Goal: Complete application form

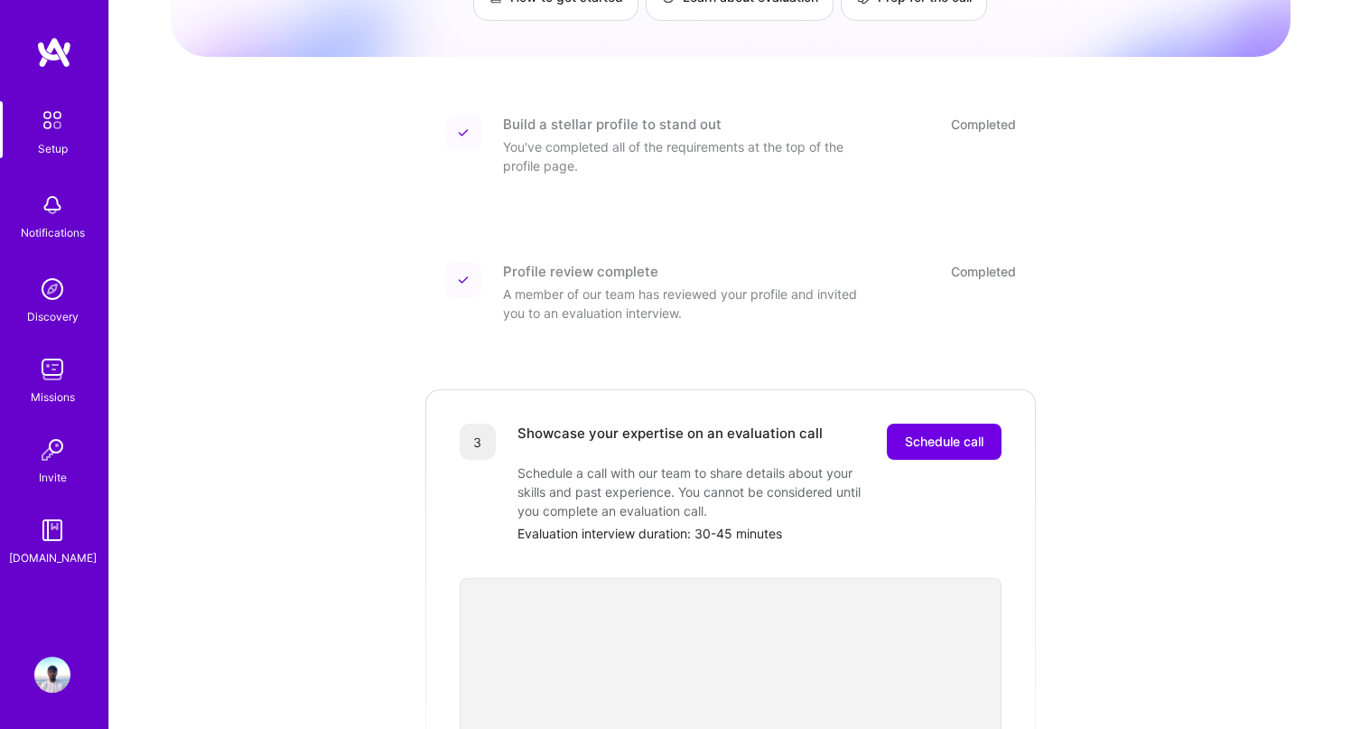
scroll to position [223, 0]
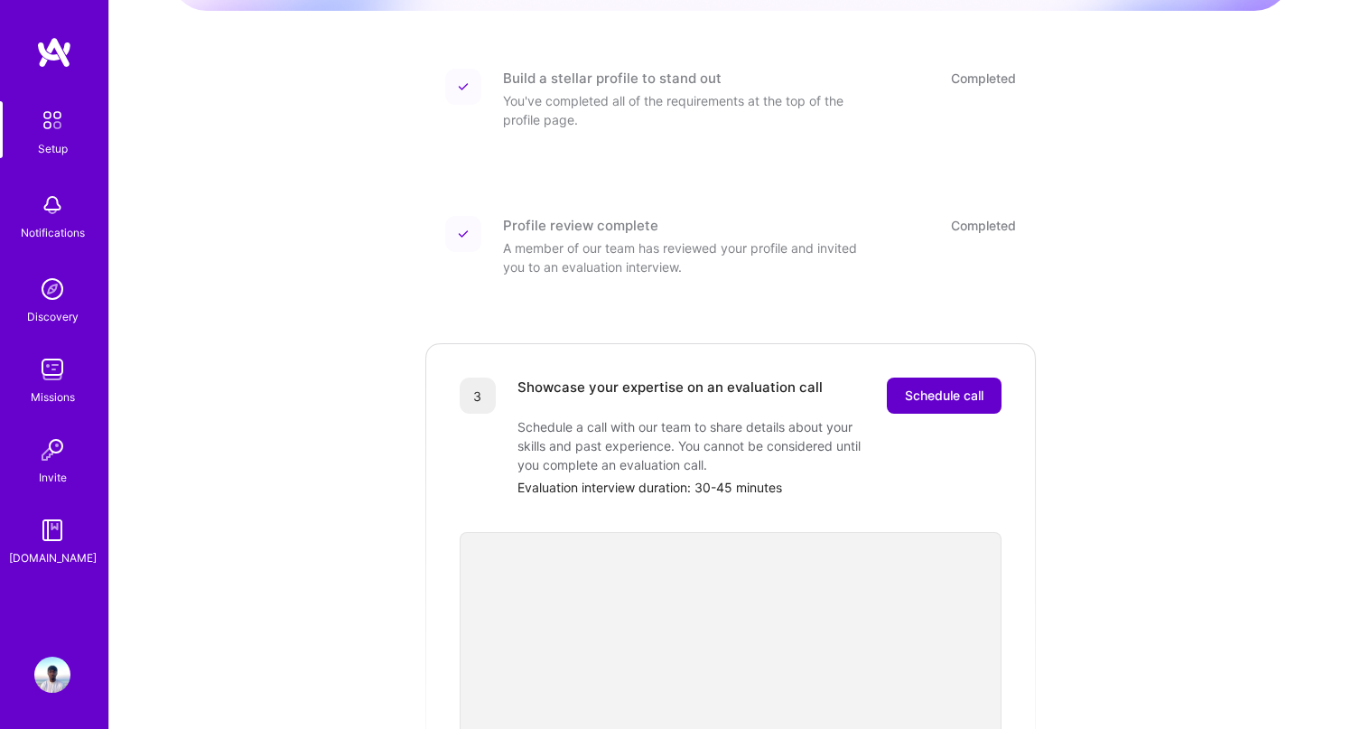
click at [935, 387] on span "Schedule call" at bounding box center [944, 396] width 79 height 18
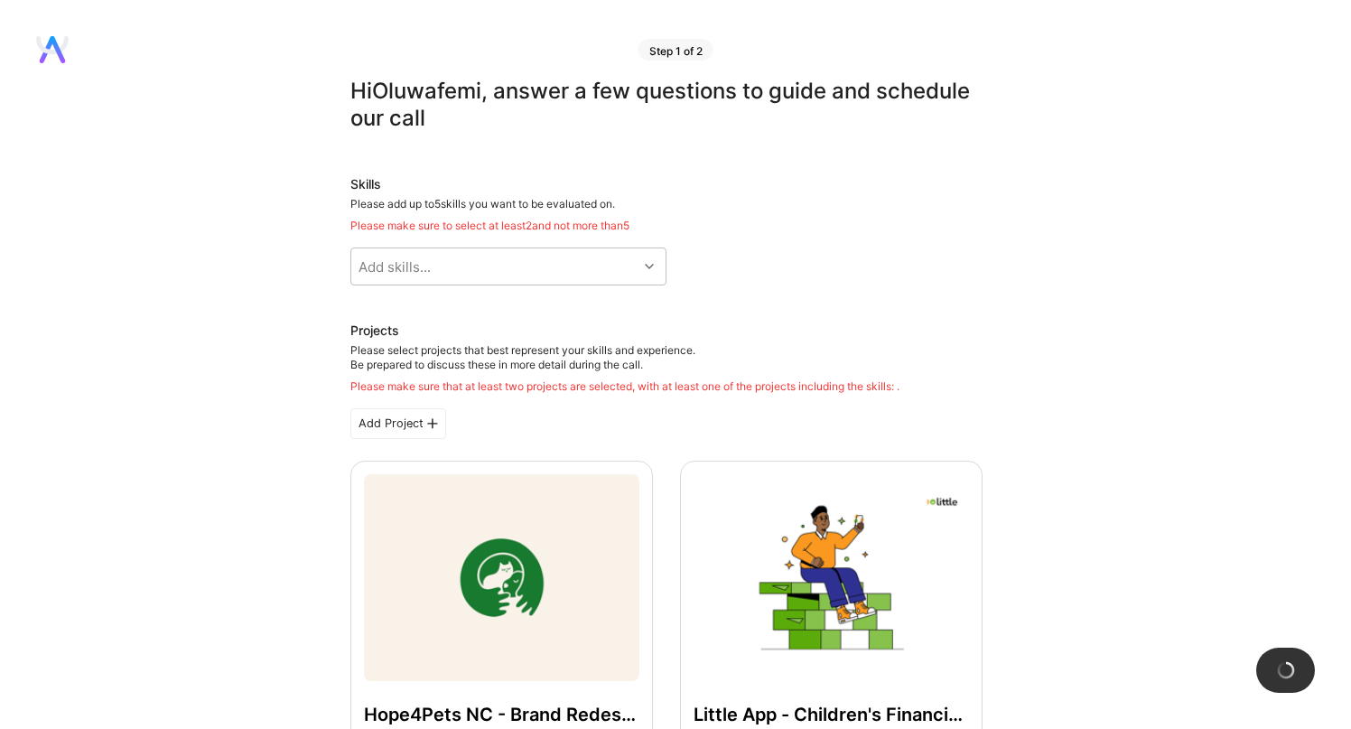
click at [903, 281] on div "Skills Please add up to 5 skills you want to be evaluated on. Please make sure …" at bounding box center [667, 230] width 632 height 110
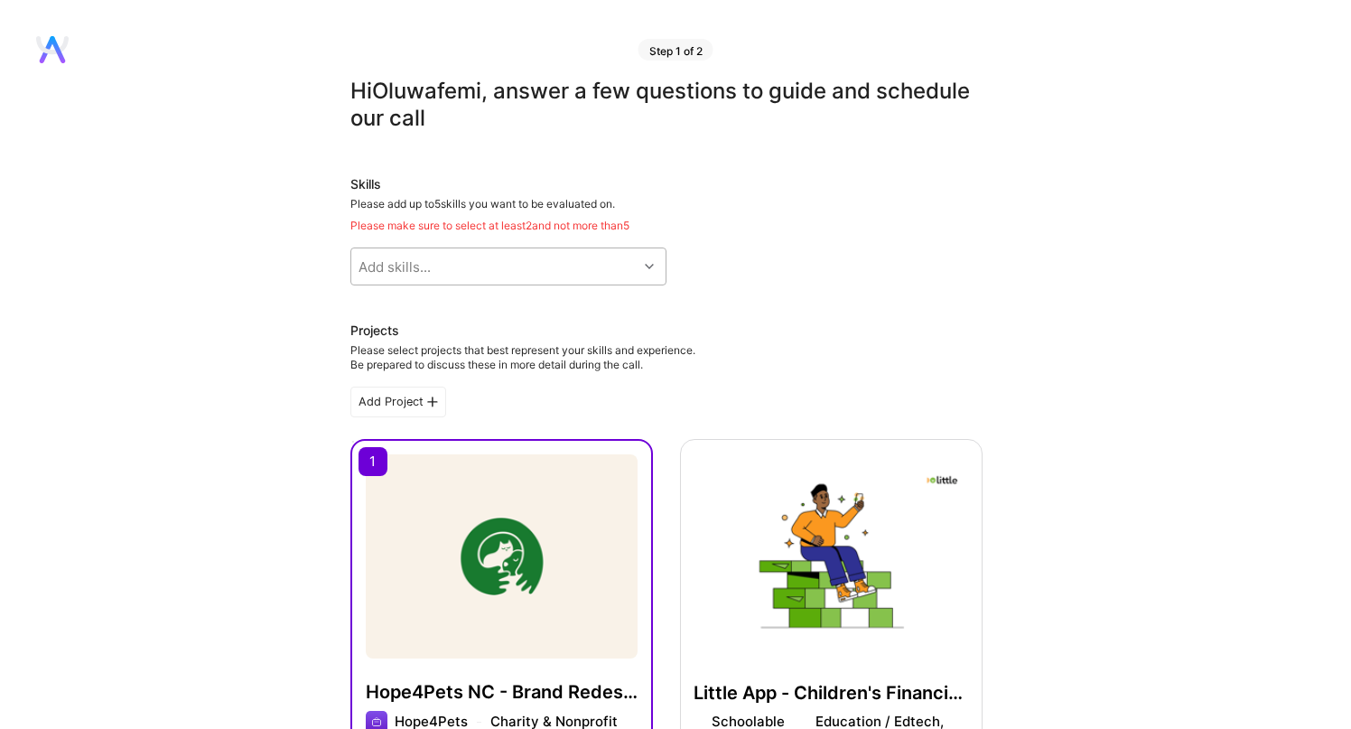
click at [559, 267] on div "Add skills..." at bounding box center [494, 266] width 286 height 36
type input "b"
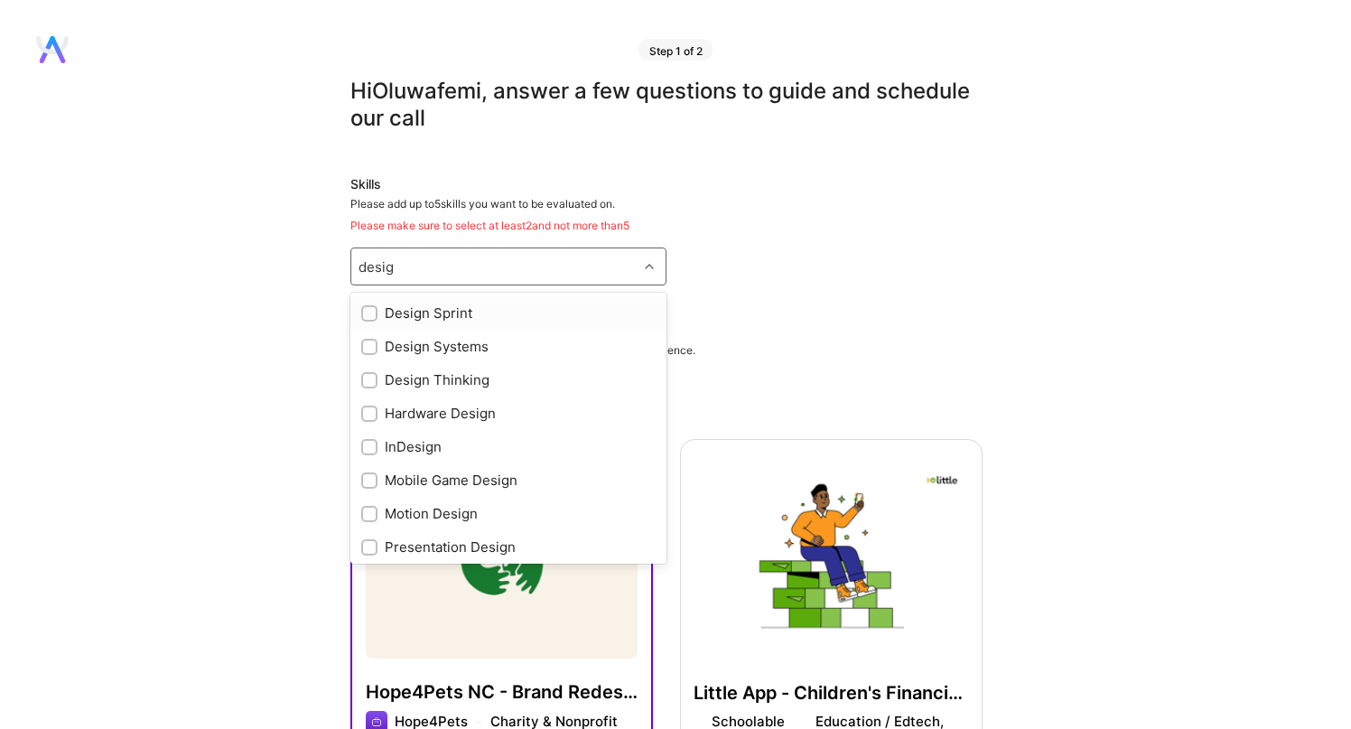
type input "design"
click at [436, 516] on div "Motion Design" at bounding box center [508, 513] width 294 height 19
checkbox input "true"
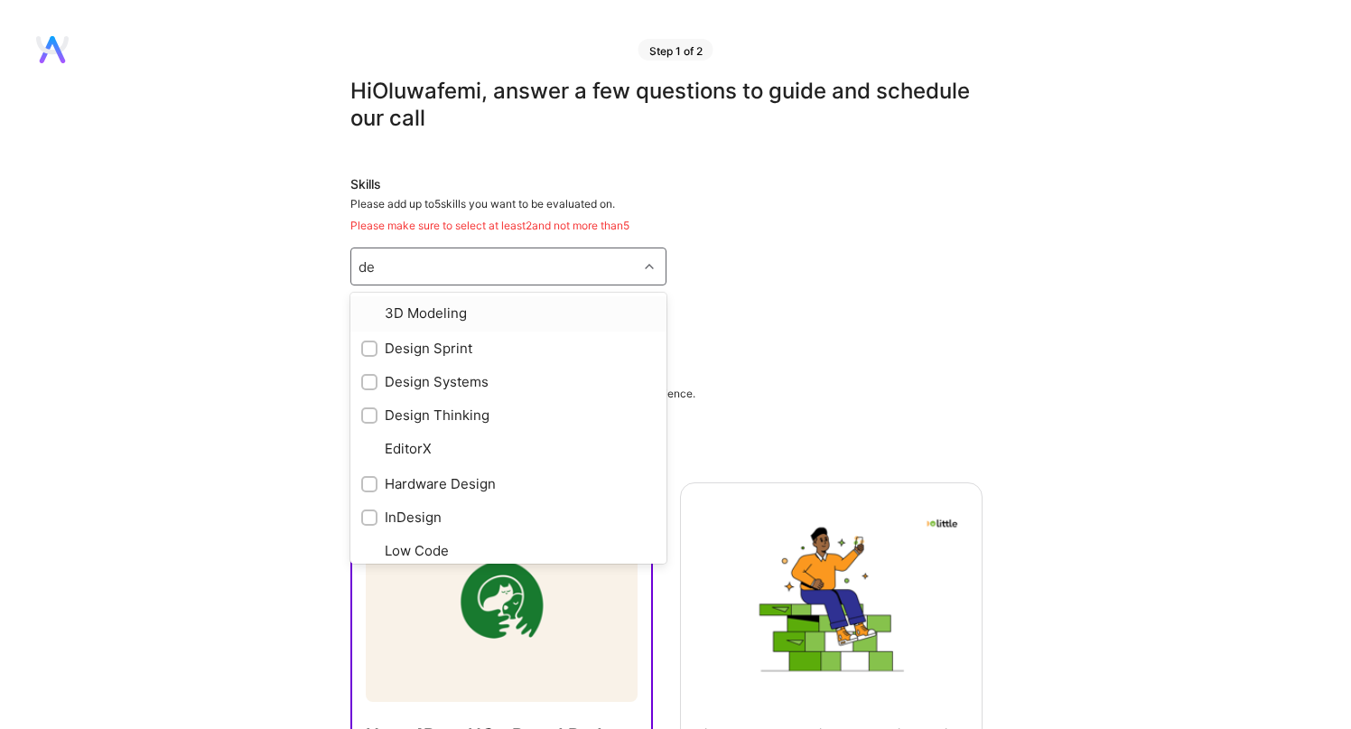
type input "des"
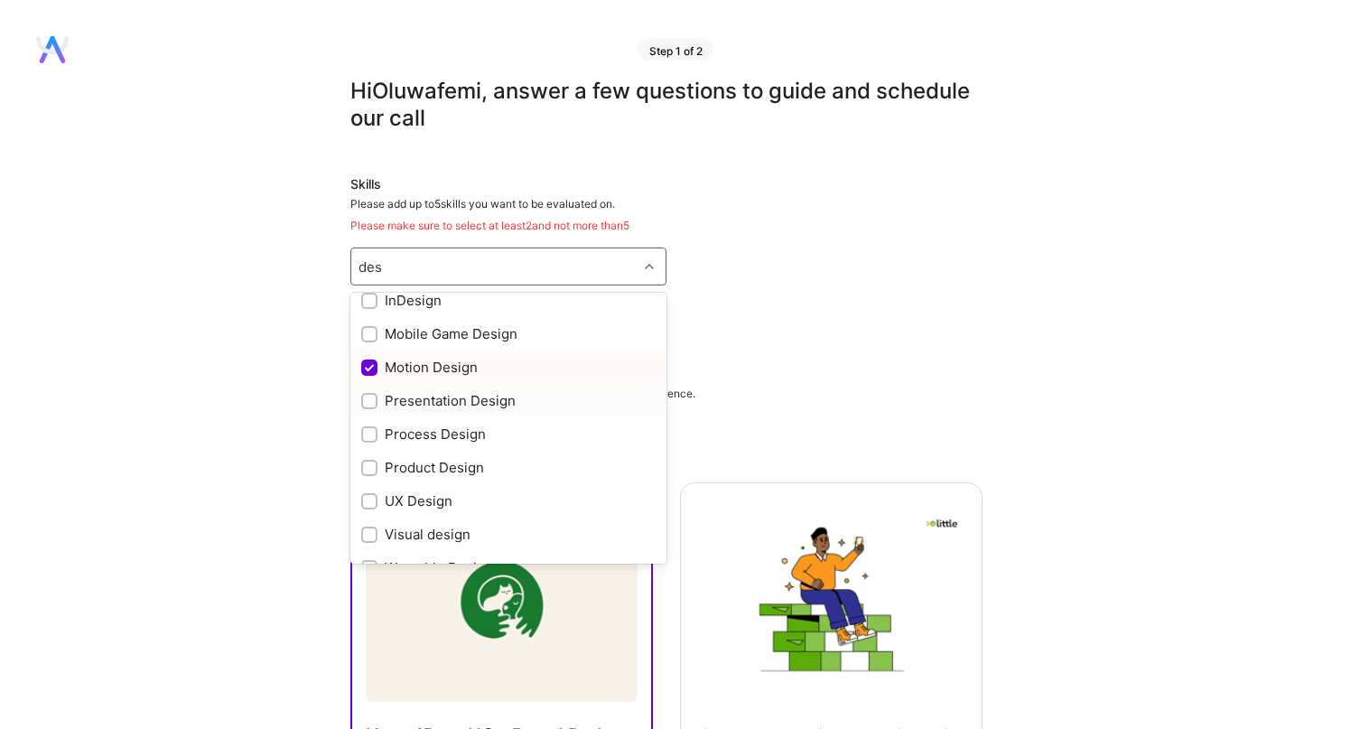
scroll to position [171, 0]
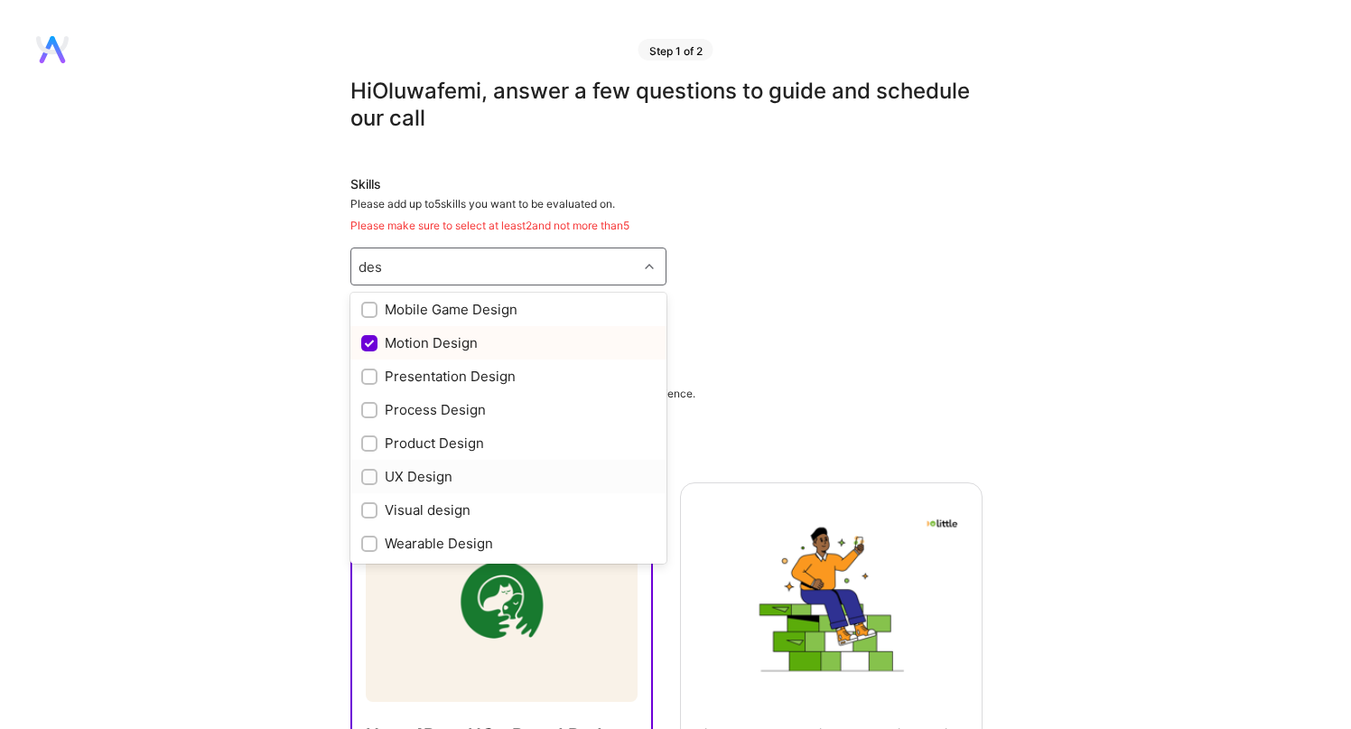
click at [371, 474] on input "checkbox" at bounding box center [371, 478] width 13 height 13
checkbox input "true"
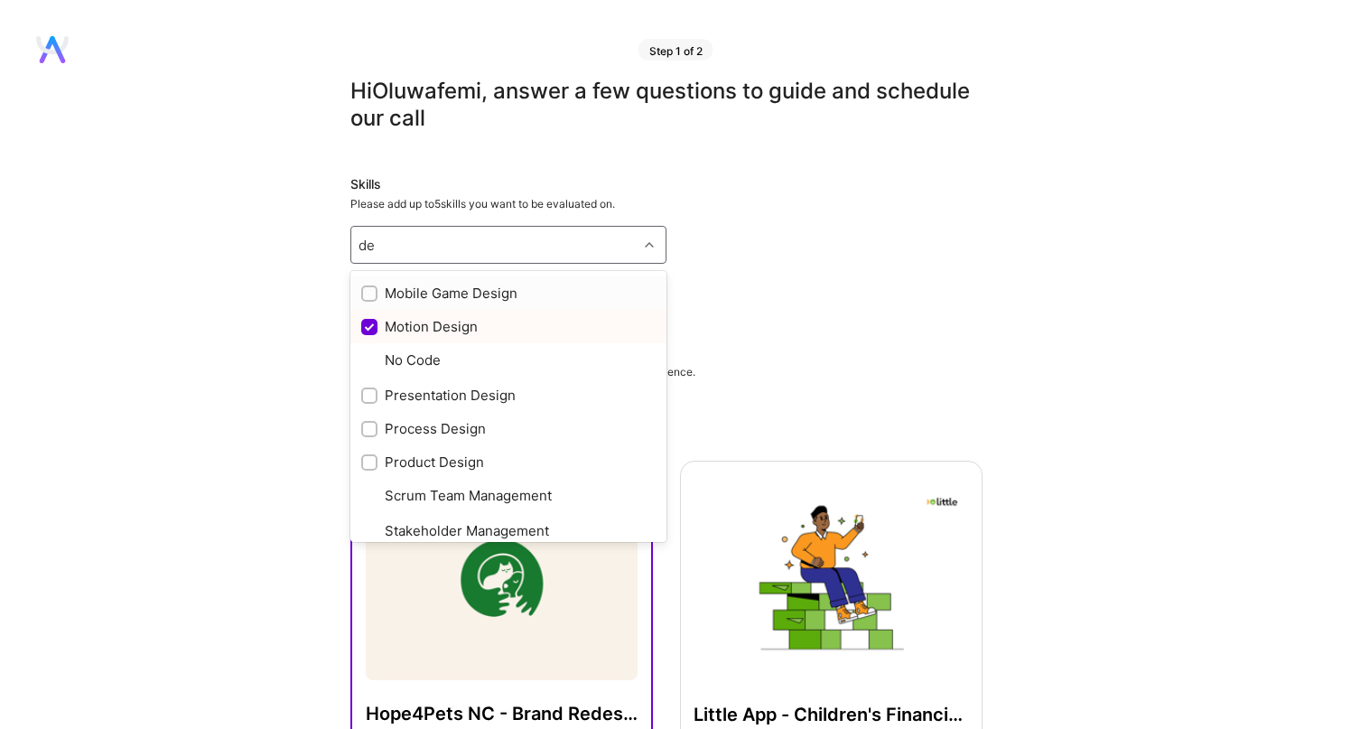
type input "des"
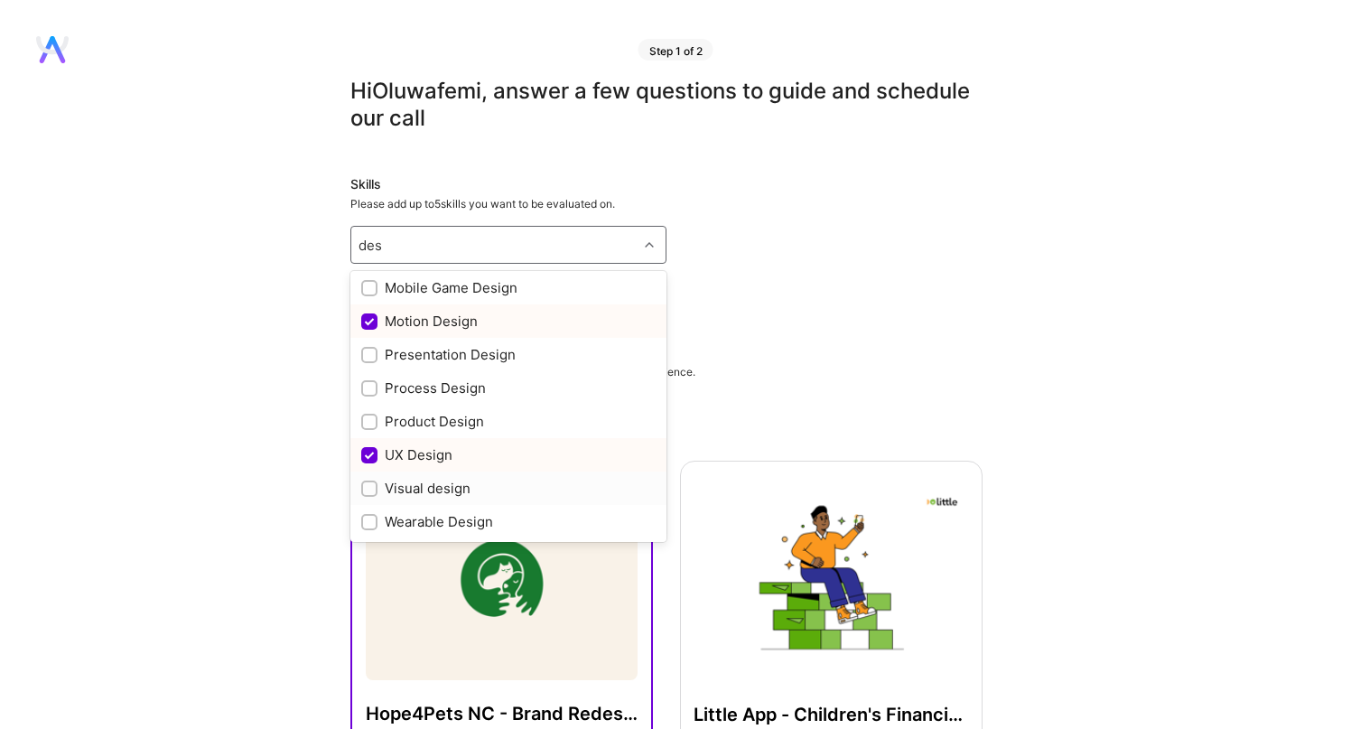
click at [369, 486] on input "checkbox" at bounding box center [371, 489] width 13 height 13
checkbox input "true"
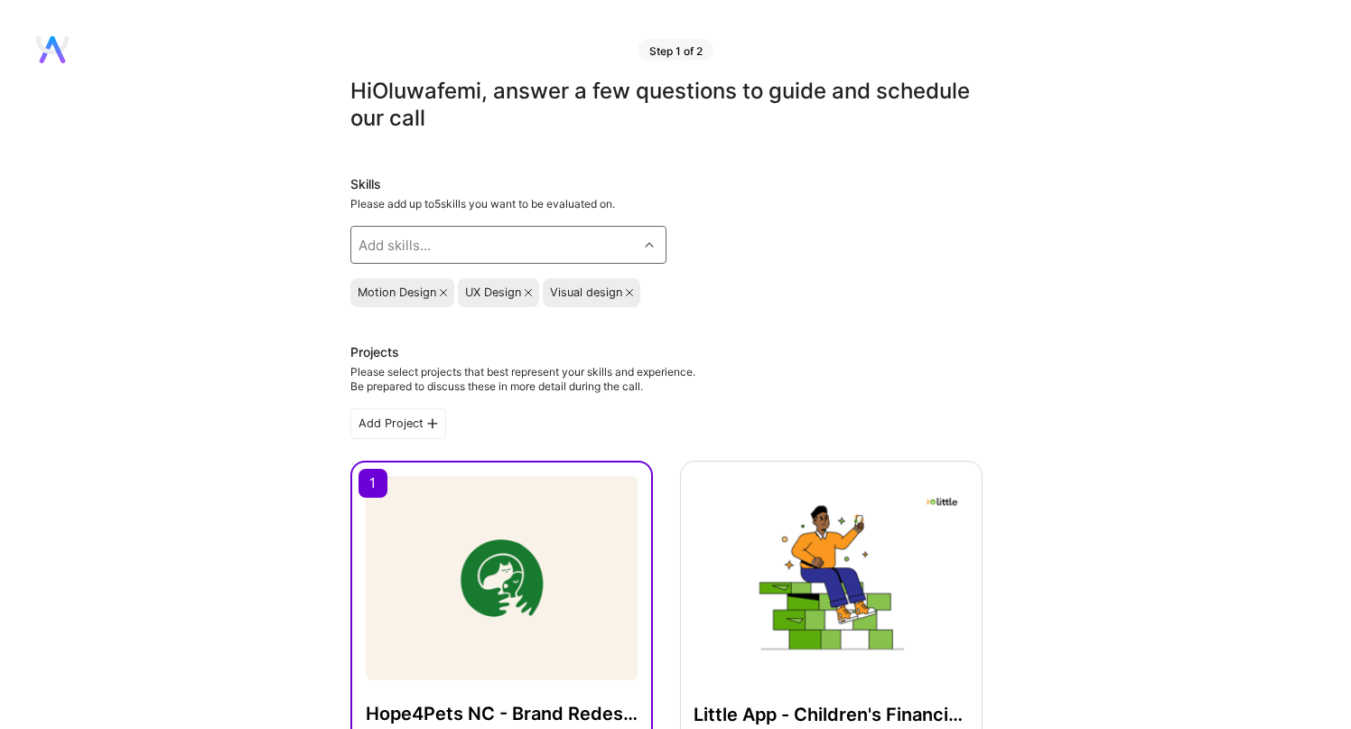
click at [388, 241] on div "Add skills..." at bounding box center [395, 245] width 72 height 19
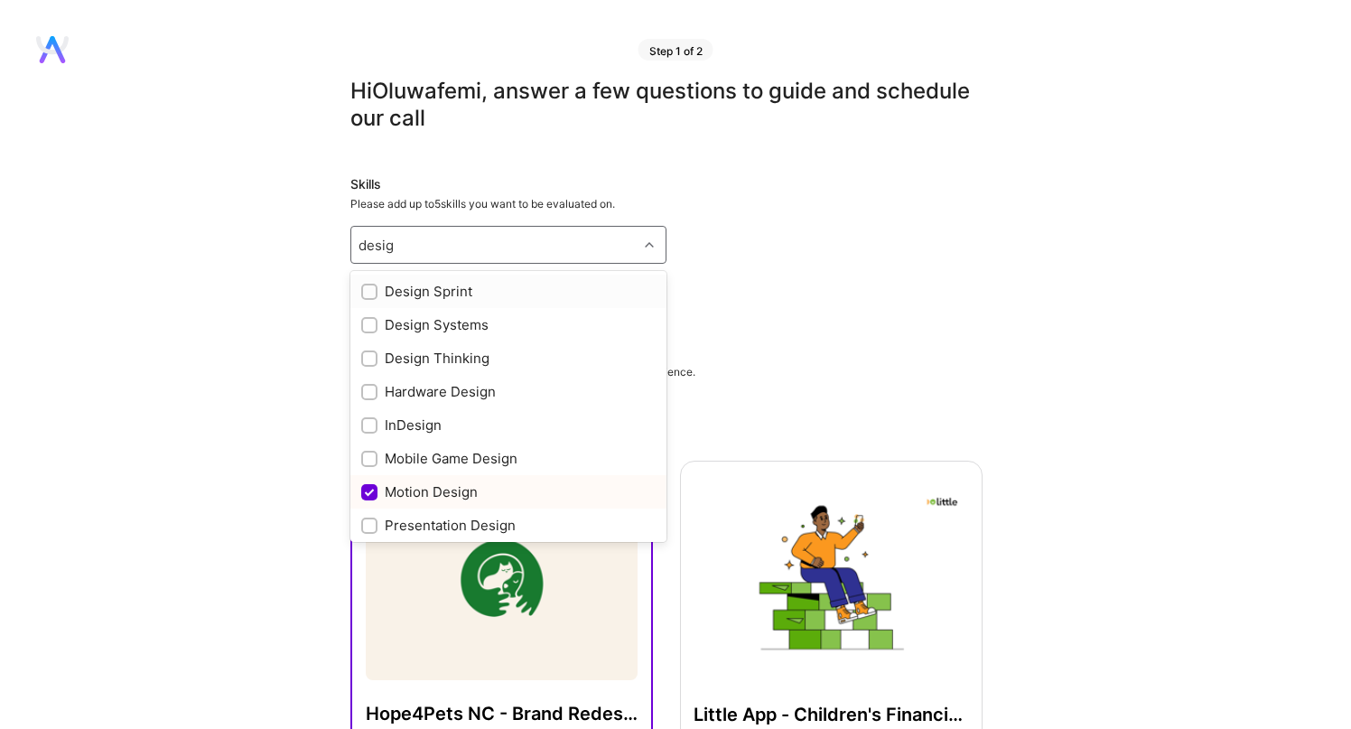
type input "design"
click at [374, 354] on input "checkbox" at bounding box center [371, 359] width 13 height 13
checkbox input "true"
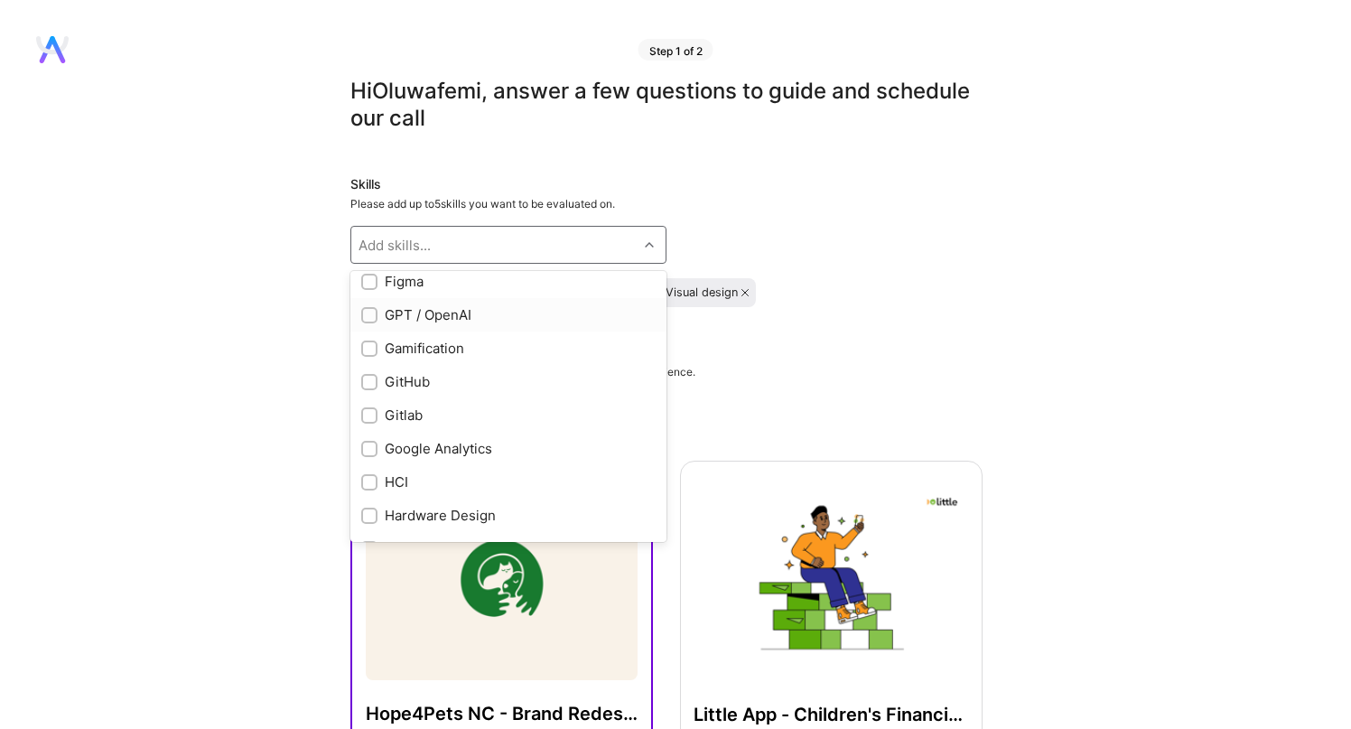
scroll to position [534, 0]
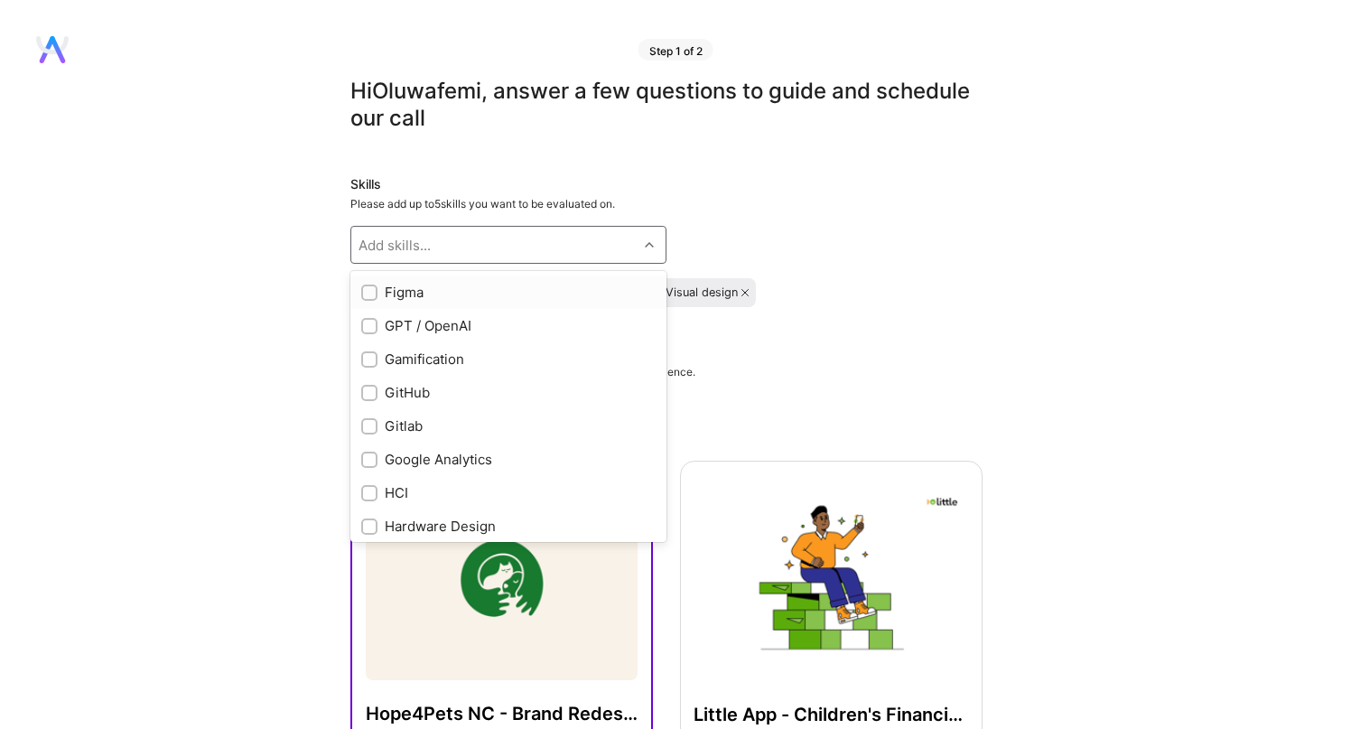
click at [371, 297] on input "checkbox" at bounding box center [371, 293] width 13 height 13
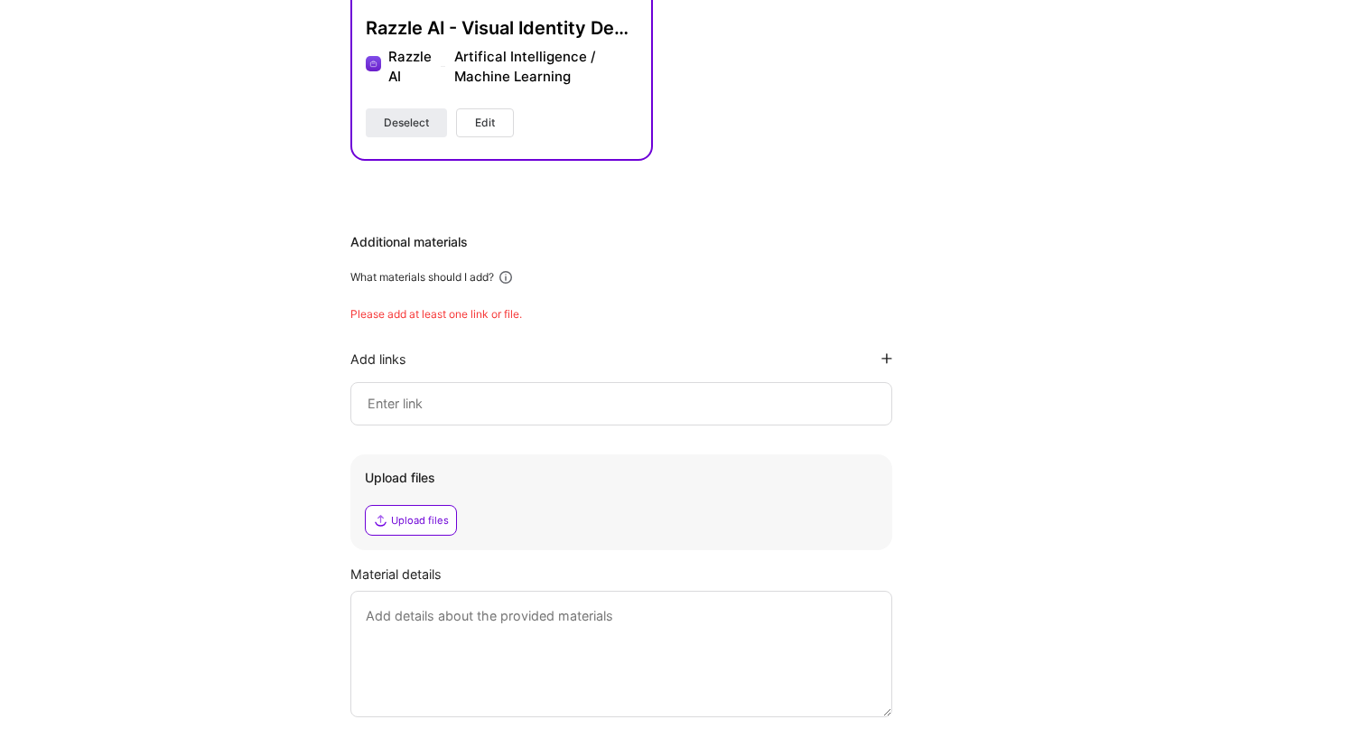
scroll to position [1096, 0]
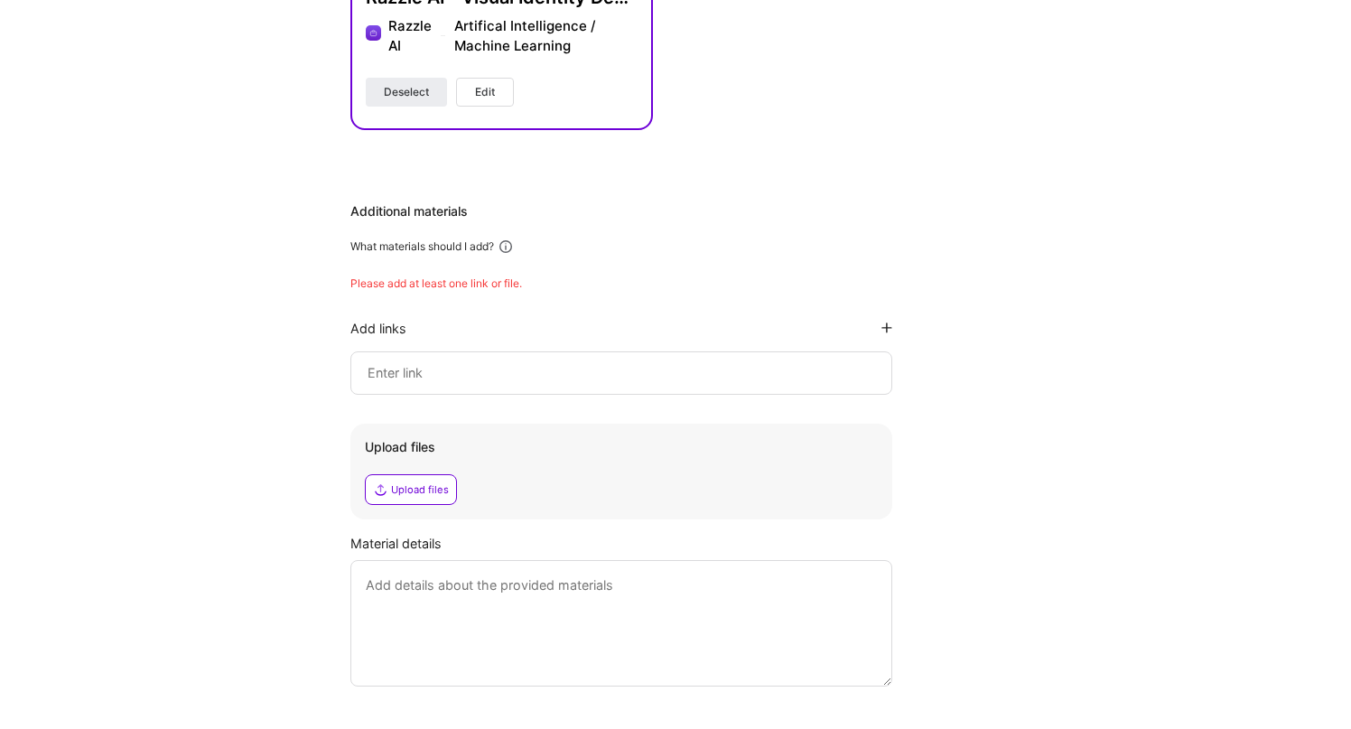
click at [418, 371] on input at bounding box center [621, 373] width 511 height 22
click at [465, 369] on input at bounding box center [621, 373] width 511 height 22
paste input "https://www.oluwafemi.pro/"
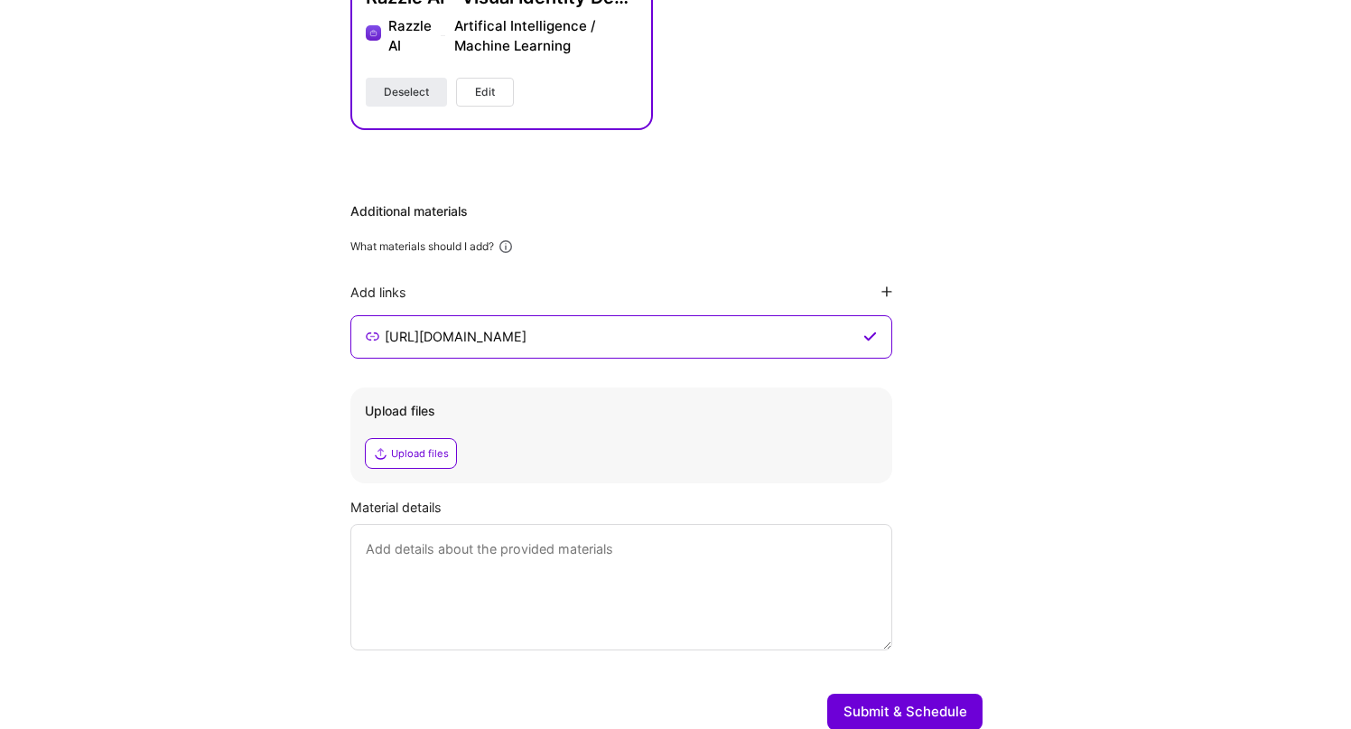
type input "https://www.oluwafemi.pro/"
click at [889, 287] on icon at bounding box center [887, 291] width 11 height 11
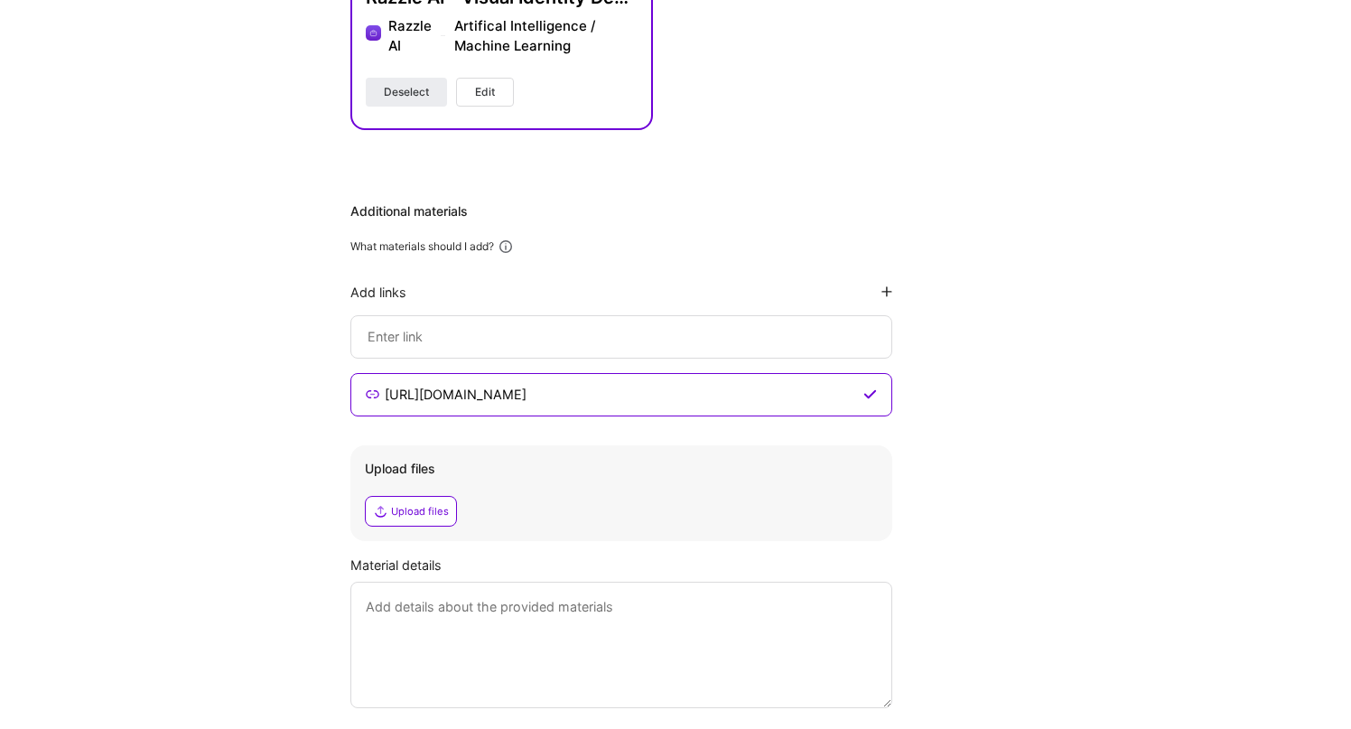
click at [512, 384] on input at bounding box center [621, 395] width 477 height 22
paste input "https://www.figma.com/proto/tuS3NZyz5dNPraBzgebZST/Oluwafemi-Fashikun---Interac…"
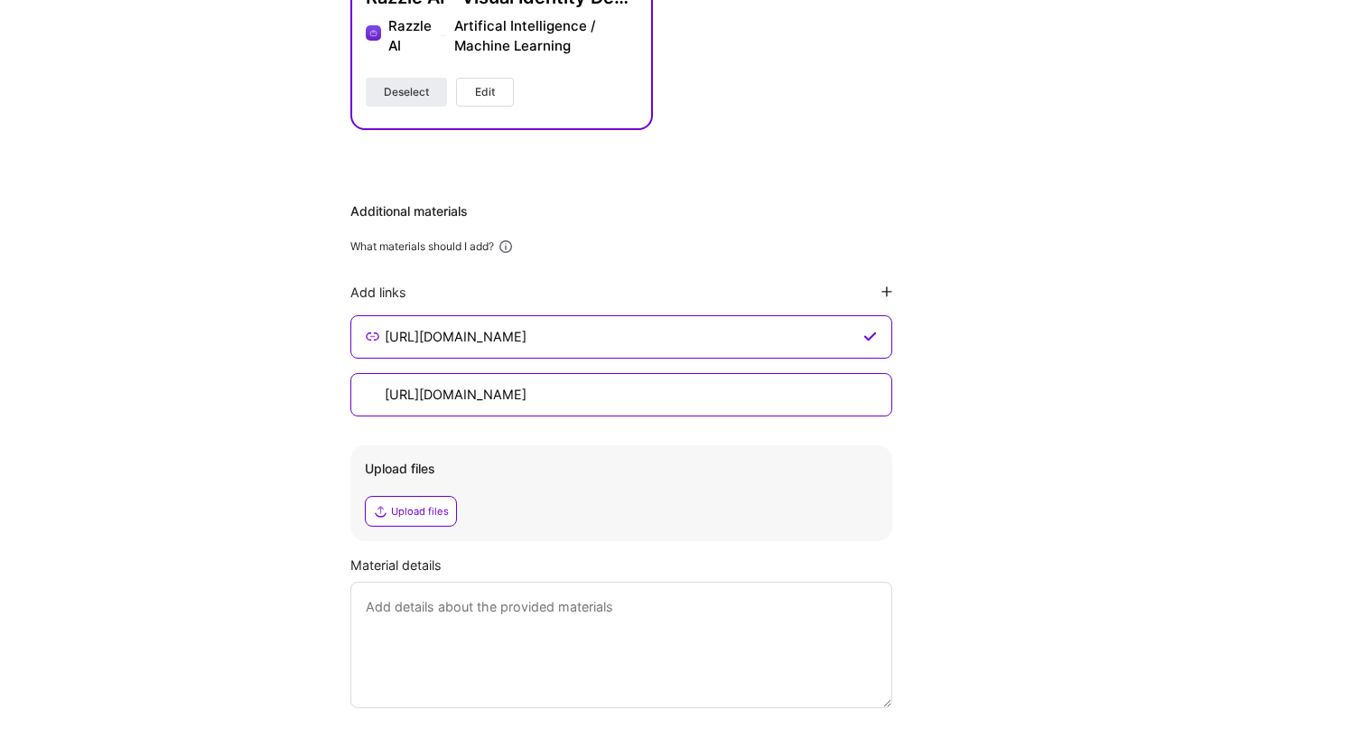
type input "https://www.oluwafemi.pro/"
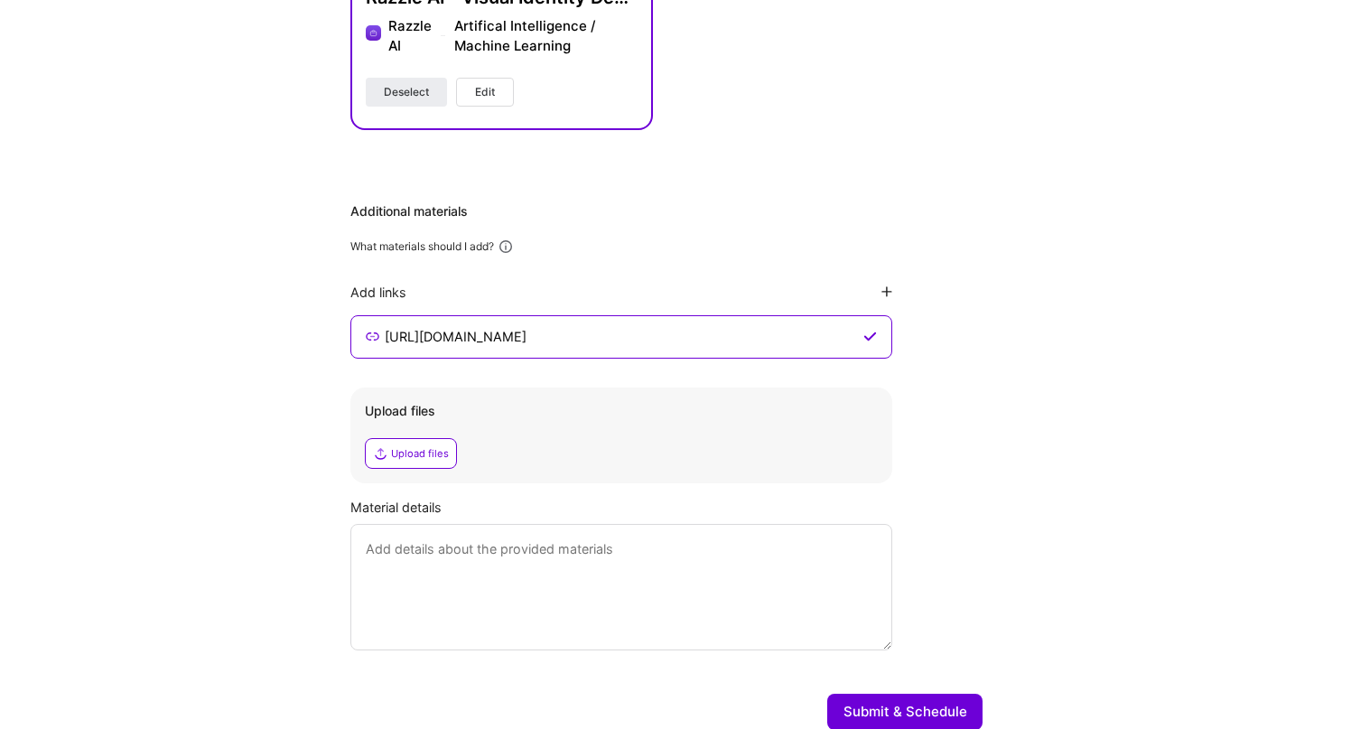
scroll to position [0, 0]
click at [887, 289] on icon at bounding box center [887, 291] width 11 height 11
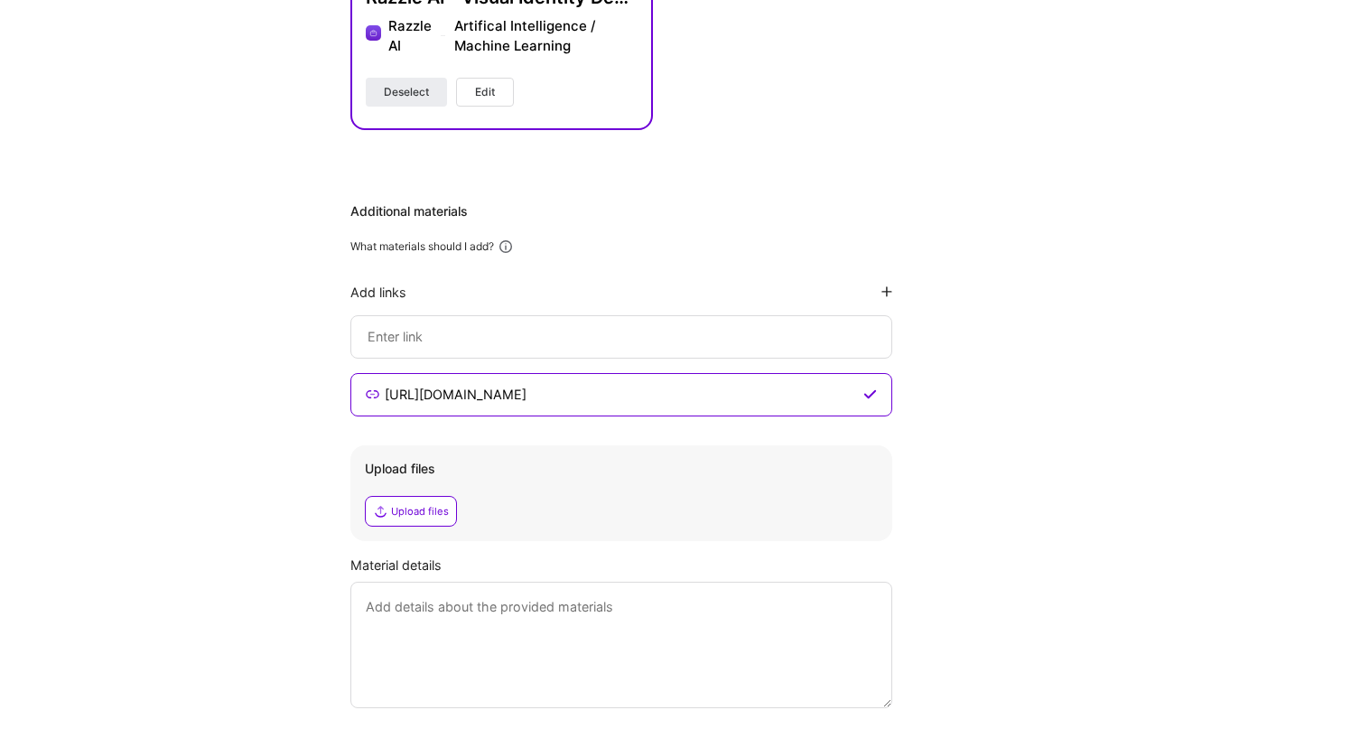
click at [512, 384] on input at bounding box center [621, 395] width 477 height 22
paste input "https://www.figma.com/proto/tuS3NZyz5dNPraBzgebZST/Oluwafemi-Fashikun---Interac…"
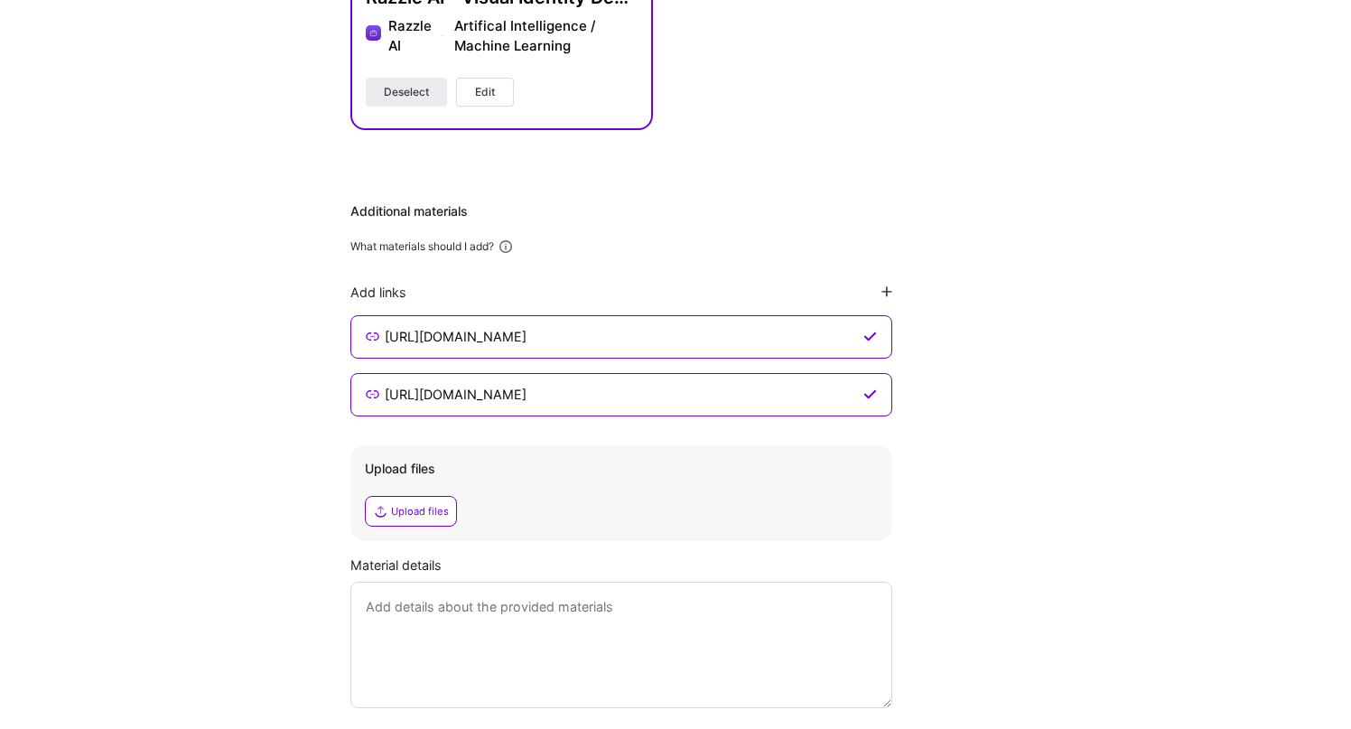
type input "https://www.figma.com/proto/tuS3NZyz5dNPraBzgebZST/Oluwafemi-Fashikun---Interac…"
click at [370, 334] on icon at bounding box center [373, 337] width 14 height 14
click at [982, 354] on div "Additional materials What materials should I add? Add links https://www.figma.c…" at bounding box center [667, 455] width 632 height 506
click at [528, 477] on div "Upload files Upload files" at bounding box center [622, 493] width 542 height 96
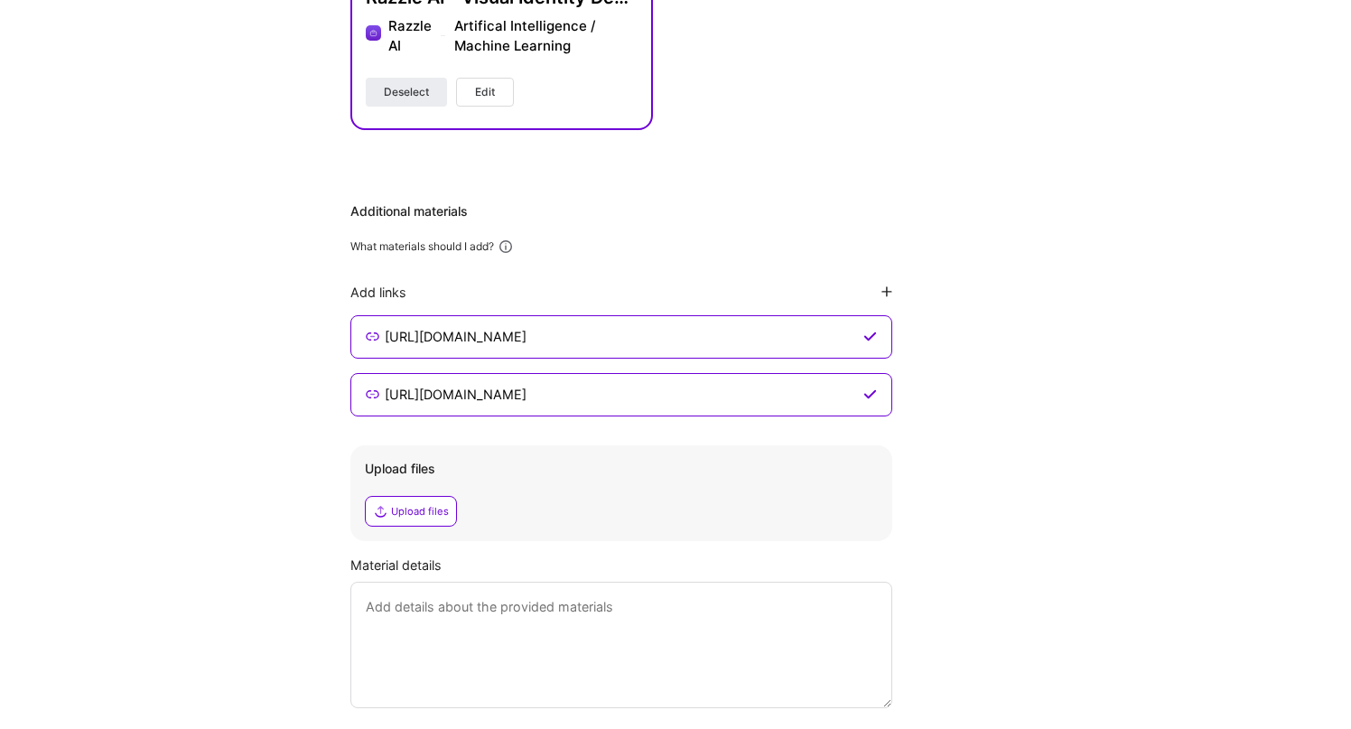
click at [419, 509] on div "Upload files" at bounding box center [420, 511] width 58 height 14
click at [966, 341] on div "Additional materials What materials should I add? Add links https://www.figma.c…" at bounding box center [667, 455] width 632 height 506
click at [411, 523] on div "Upload files" at bounding box center [411, 511] width 92 height 31
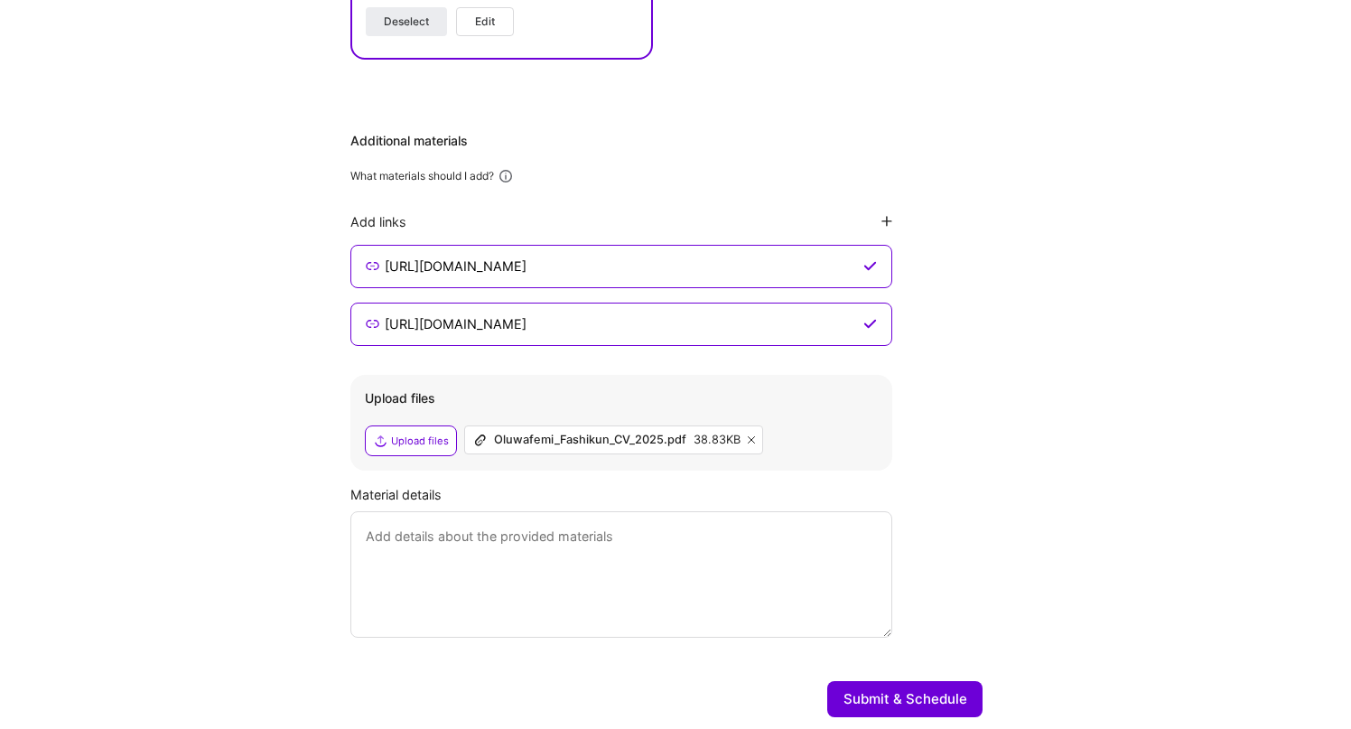
scroll to position [1191, 0]
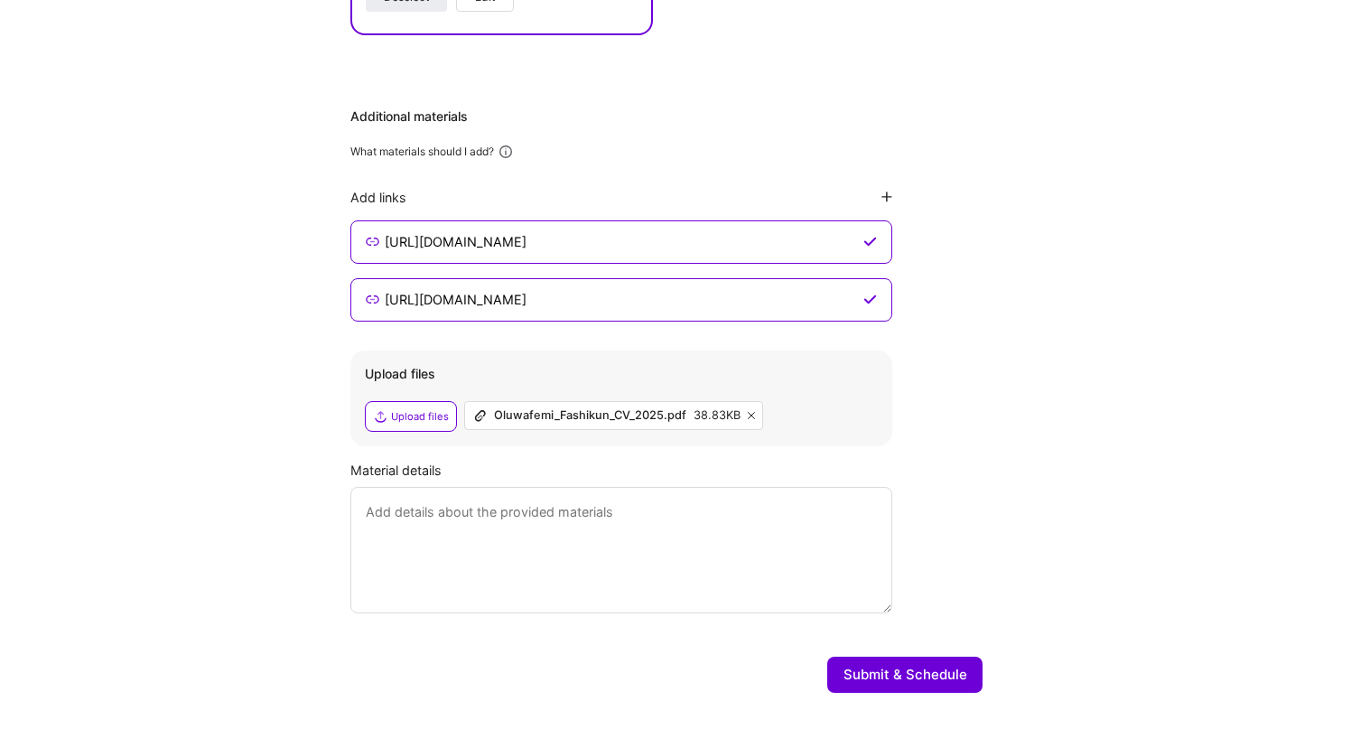
click at [481, 506] on textarea at bounding box center [622, 550] width 542 height 126
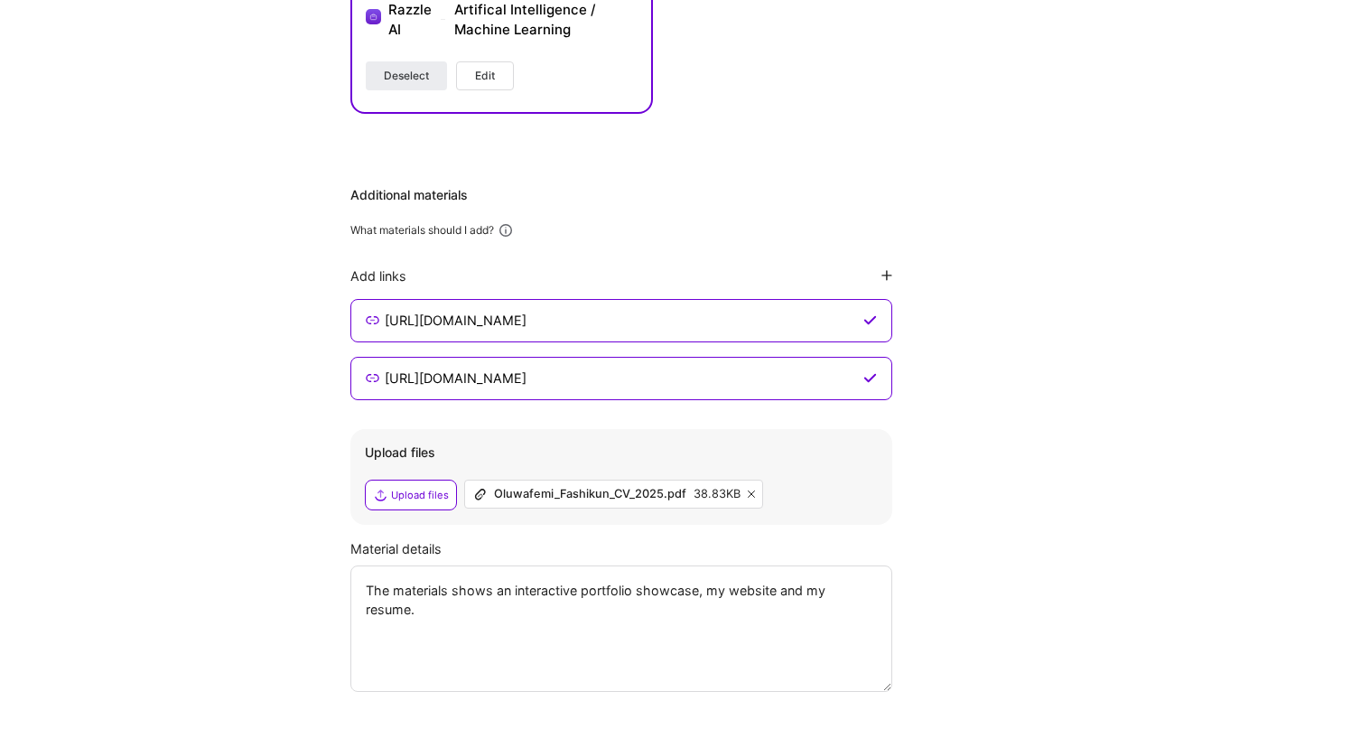
scroll to position [1229, 0]
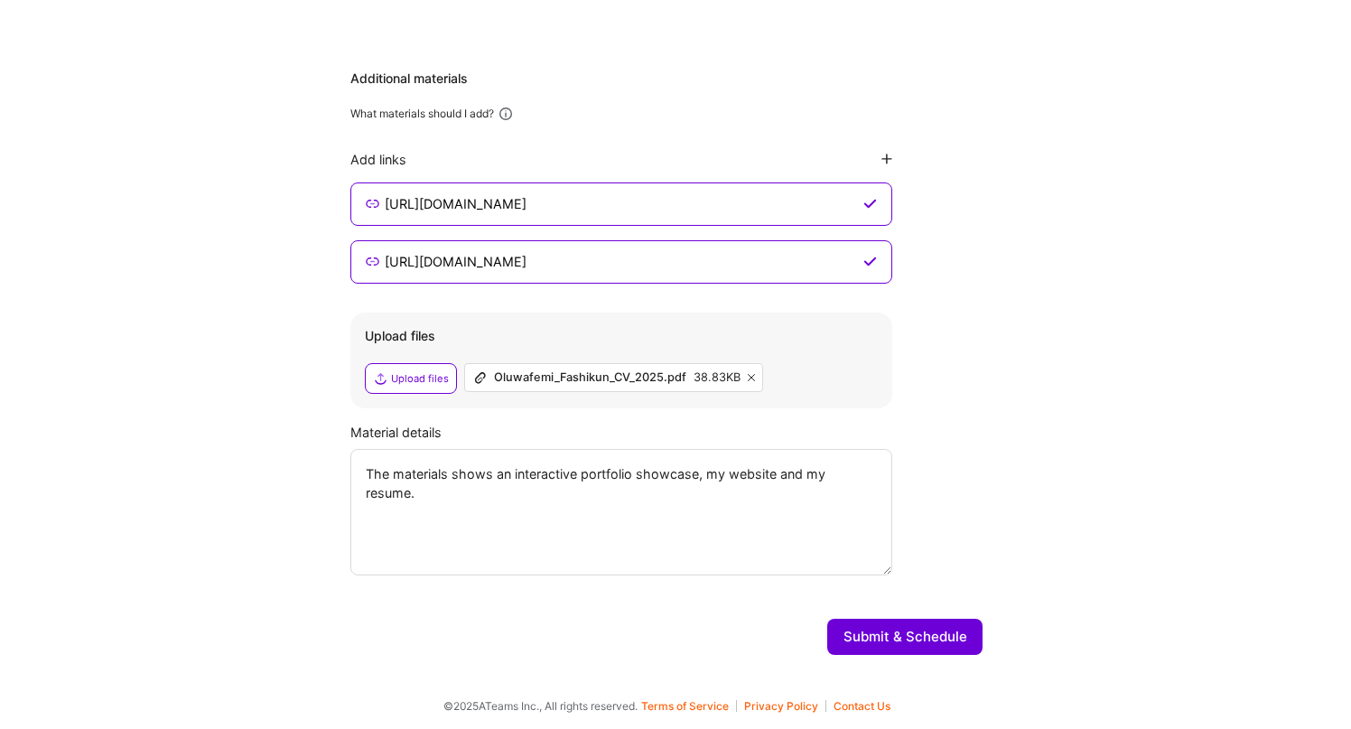
type textarea "The materials shows an interactive portfolio showcase, my website and my resume."
click at [858, 622] on button "Submit & Schedule" at bounding box center [904, 637] width 155 height 36
